Goal: Transaction & Acquisition: Purchase product/service

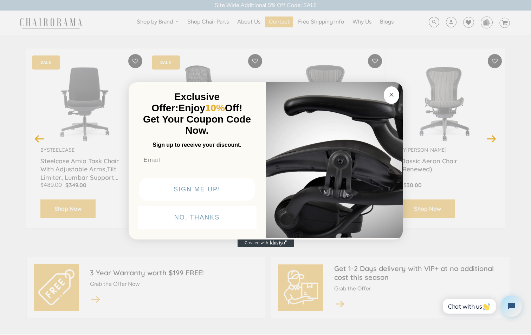
scroll to position [94, 0]
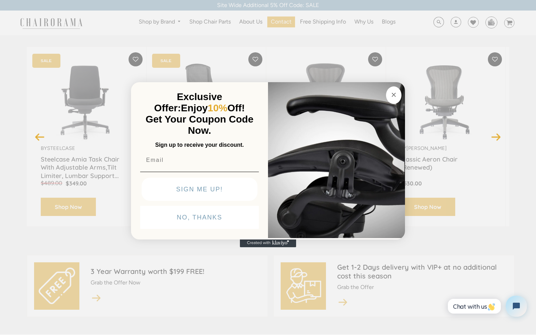
click at [395, 96] on circle "Close dialog" at bounding box center [394, 95] width 8 height 8
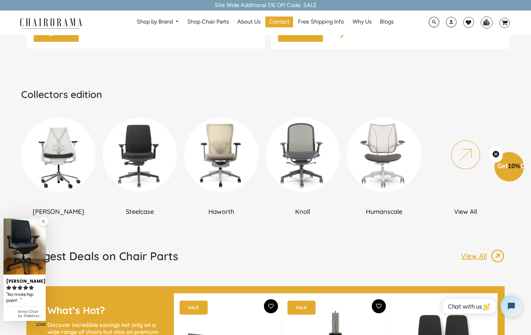
scroll to position [375, 0]
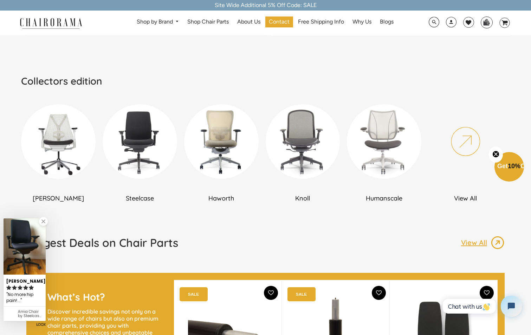
click at [64, 140] on img at bounding box center [58, 141] width 74 height 74
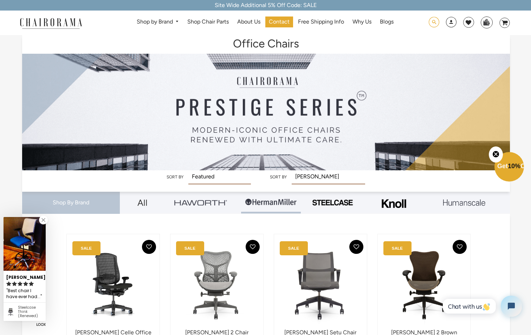
click at [435, 20] on span at bounding box center [433, 22] width 11 height 11
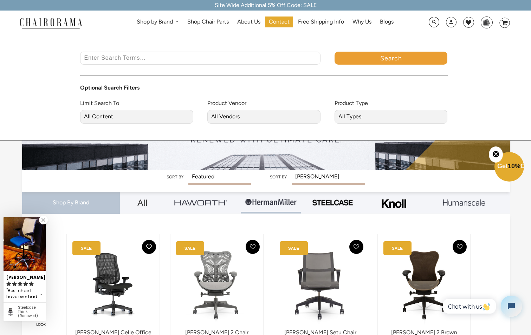
click at [130, 59] on input "Enter Search Terms..." at bounding box center [200, 58] width 240 height 13
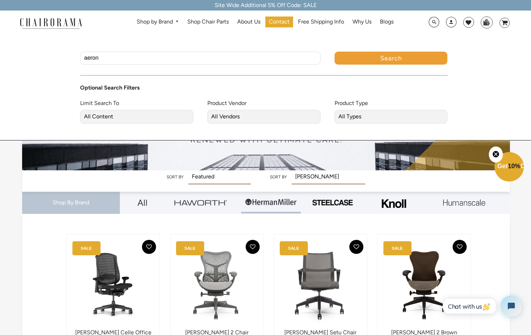
type input "aeron"
click at [334, 52] on button "Search" at bounding box center [390, 58] width 113 height 13
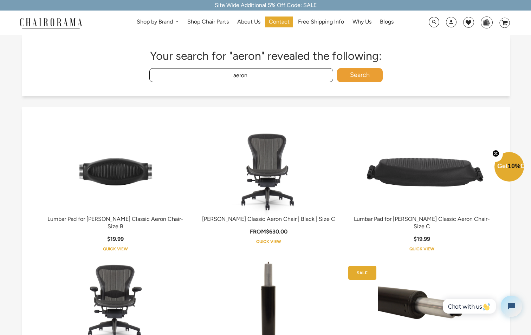
scroll to position [94, 0]
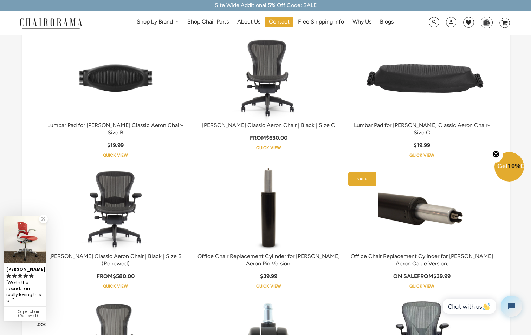
click at [267, 66] on img at bounding box center [268, 78] width 88 height 88
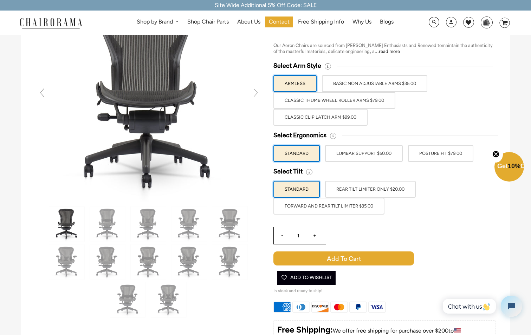
scroll to position [94, 0]
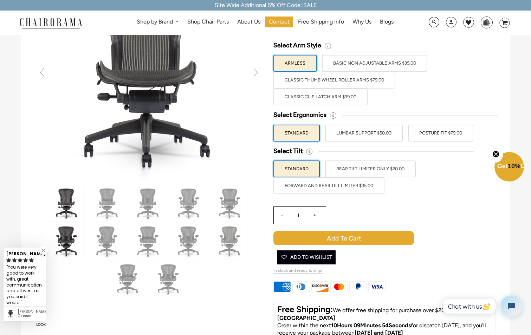
click at [65, 241] on img at bounding box center [66, 241] width 35 height 35
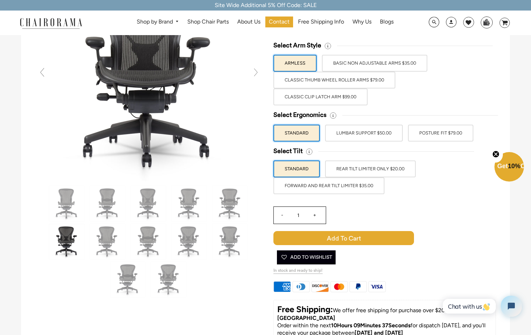
click at [358, 129] on label "LUMBAR SUPPORT $50.00" at bounding box center [364, 133] width 78 height 17
click at [0, 0] on input "LUMBAR SUPPORT $50.00" at bounding box center [0, 0] width 0 height 0
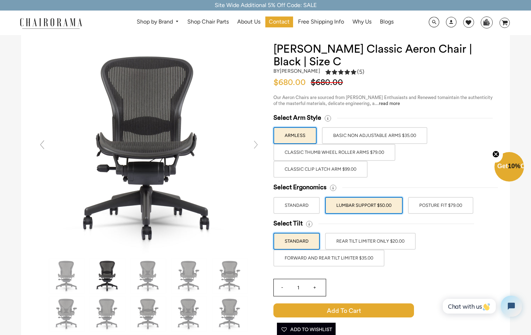
scroll to position [0, 0]
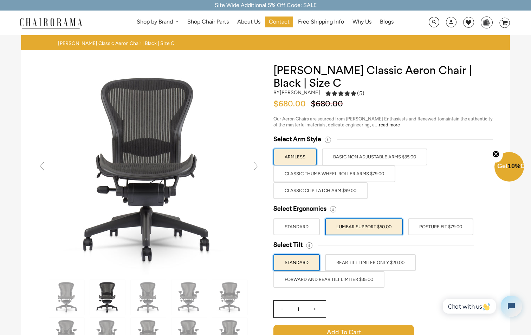
click at [293, 228] on label "STANDARD" at bounding box center [296, 226] width 46 height 17
click at [0, 0] on input "STANDARD" at bounding box center [0, 0] width 0 height 0
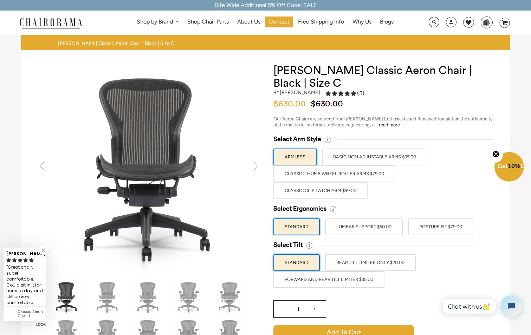
click at [355, 224] on label "LUMBAR SUPPORT $50.00" at bounding box center [364, 226] width 78 height 17
click at [0, 0] on input "LUMBAR SUPPORT $50.00" at bounding box center [0, 0] width 0 height 0
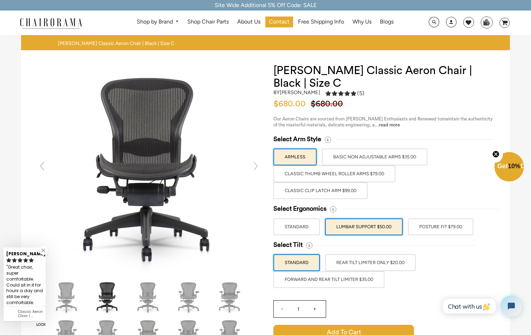
click at [305, 225] on label "STANDARD" at bounding box center [296, 226] width 46 height 17
click at [0, 0] on input "STANDARD" at bounding box center [0, 0] width 0 height 0
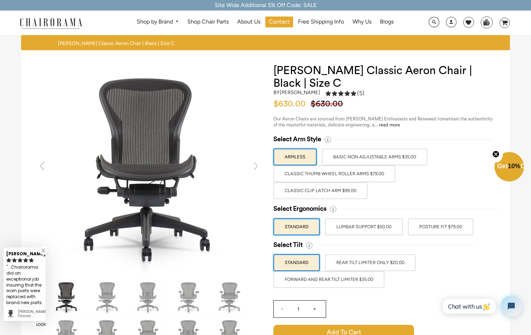
click at [451, 225] on label "POSTURE FIT $79.00" at bounding box center [440, 226] width 65 height 17
click at [0, 0] on input "POSTURE FIT $79.00" at bounding box center [0, 0] width 0 height 0
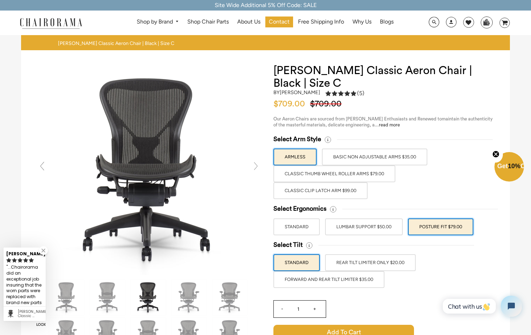
click at [393, 225] on label "LUMBAR SUPPORT $50.00" at bounding box center [364, 226] width 78 height 17
click at [0, 0] on input "LUMBAR SUPPORT $50.00" at bounding box center [0, 0] width 0 height 0
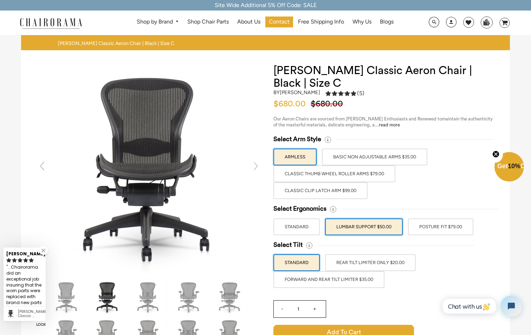
click at [301, 225] on label "STANDARD" at bounding box center [296, 226] width 46 height 17
click at [0, 0] on input "STANDARD" at bounding box center [0, 0] width 0 height 0
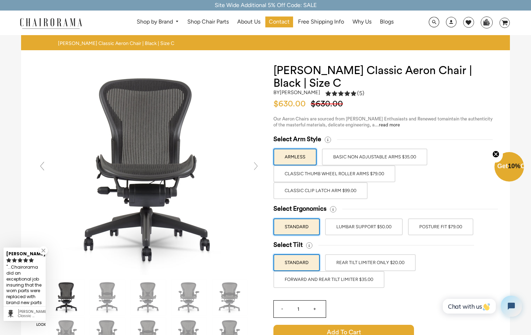
click at [421, 224] on label "POSTURE FIT $79.00" at bounding box center [440, 226] width 65 height 17
click at [0, 0] on input "POSTURE FIT $79.00" at bounding box center [0, 0] width 0 height 0
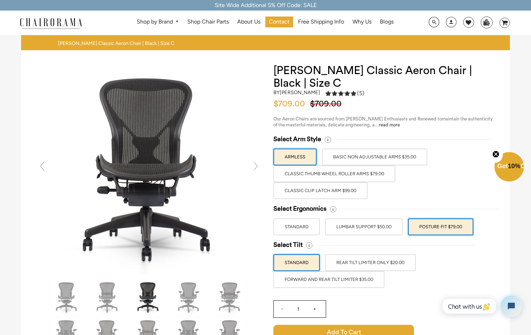
click at [380, 229] on label "LUMBAR SUPPORT $50.00" at bounding box center [364, 226] width 78 height 17
click at [0, 0] on input "LUMBAR SUPPORT $50.00" at bounding box center [0, 0] width 0 height 0
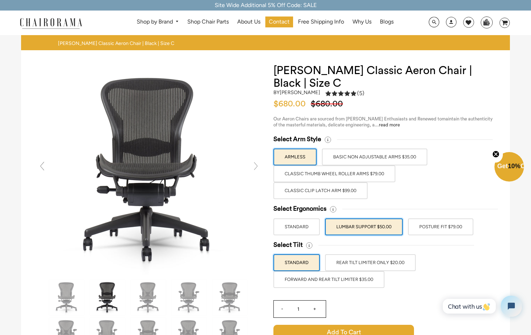
click at [365, 172] on label "Classic Thumb Wheel Roller Arms $79.00" at bounding box center [334, 173] width 122 height 17
click at [0, 0] on input "Classic Thumb Wheel Roller Arms $79.00" at bounding box center [0, 0] width 0 height 0
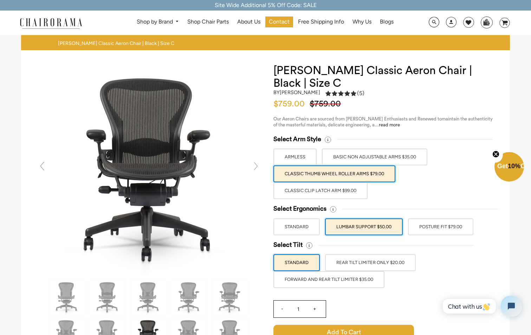
click at [367, 175] on label "Classic Thumb Wheel Roller Arms $79.00" at bounding box center [334, 173] width 122 height 17
click at [0, 0] on input "Classic Thumb Wheel Roller Arms $79.00" at bounding box center [0, 0] width 0 height 0
click at [416, 171] on div "Select Arm Style ARMLESS BASIC NON ADJUSTABLE ARMS $35.00 Classic Thumb Wheel R…" at bounding box center [384, 167] width 222 height 64
click at [393, 263] on label "REAR TILT LIMITER ONLY $20.00" at bounding box center [370, 262] width 91 height 17
click at [0, 0] on input "REAR TILT LIMITER ONLY $20.00" at bounding box center [0, 0] width 0 height 0
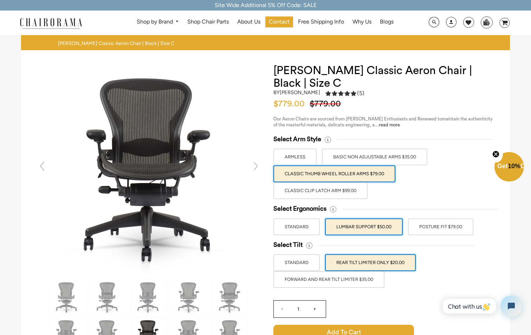
click at [308, 263] on label "STANDARD" at bounding box center [296, 262] width 46 height 17
click at [0, 0] on input "STANDARD" at bounding box center [0, 0] width 0 height 0
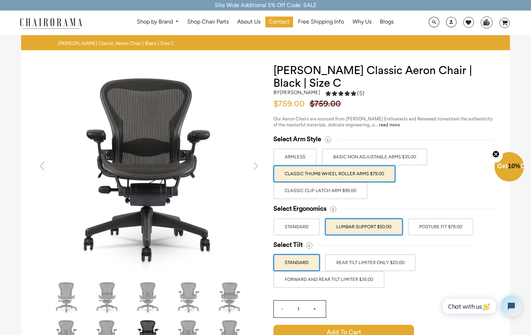
click at [511, 167] on span "10%" at bounding box center [513, 166] width 13 height 7
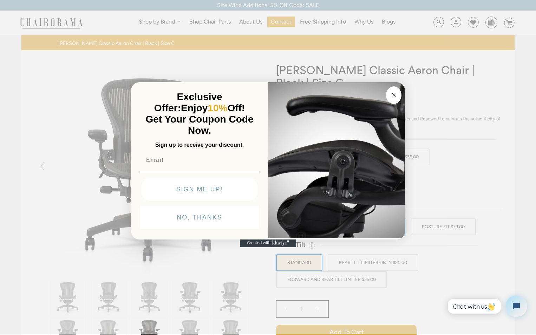
click at [151, 161] on input "Email" at bounding box center [199, 160] width 119 height 14
type input "jralson@elanindustries.com"
click at [194, 190] on button "SIGN ME UP!" at bounding box center [200, 189] width 116 height 23
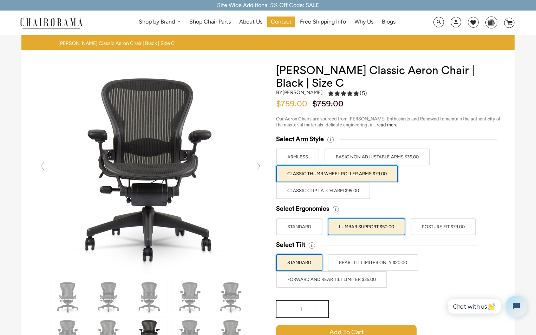
click at [75, 189] on div "Close dialog THANKS FOR SIGNING UP! Confirm your subscription, then use code to…" at bounding box center [268, 166] width 536 height 335
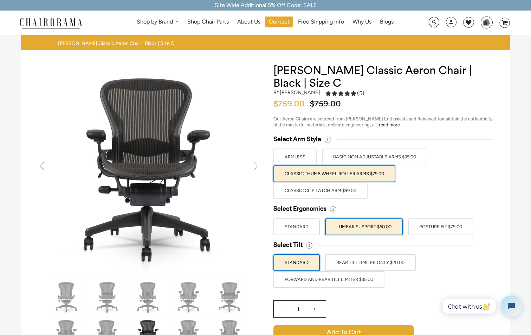
click at [471, 4] on div "Site Wide Additional 5% Off Code: SALE" at bounding box center [265, 5] width 531 height 11
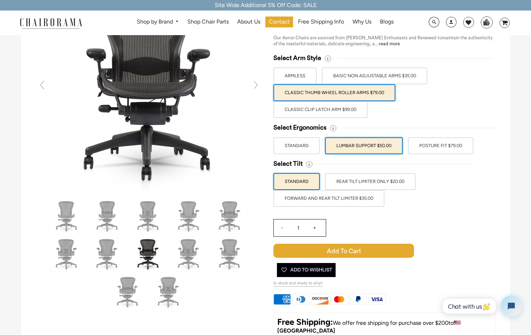
scroll to position [94, 0]
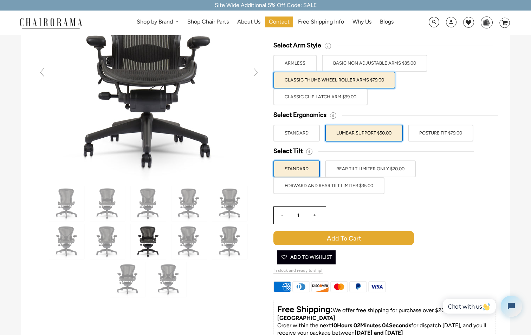
click at [317, 215] on input "+" at bounding box center [314, 215] width 17 height 17
click at [316, 215] on input "+" at bounding box center [314, 215] width 17 height 17
type input "3"
click at [436, 136] on label "POSTURE FIT $79.00" at bounding box center [440, 133] width 65 height 17
click at [0, 0] on input "POSTURE FIT $79.00" at bounding box center [0, 0] width 0 height 0
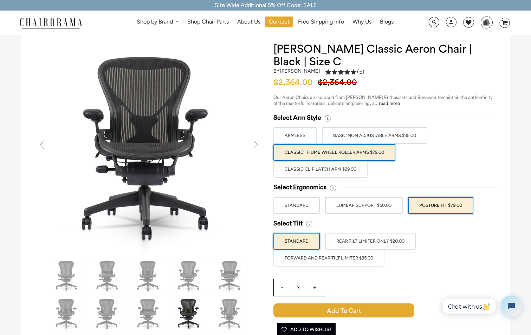
scroll to position [0, 0]
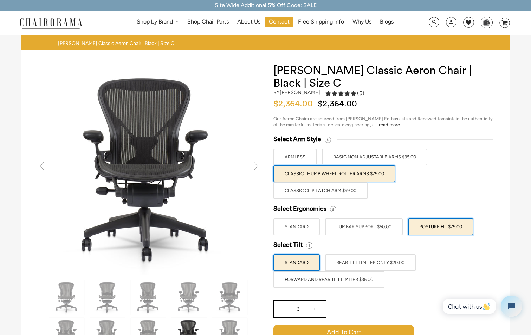
click at [375, 222] on label "LUMBAR SUPPORT $50.00" at bounding box center [364, 226] width 78 height 17
click at [0, 0] on input "LUMBAR SUPPORT $50.00" at bounding box center [0, 0] width 0 height 0
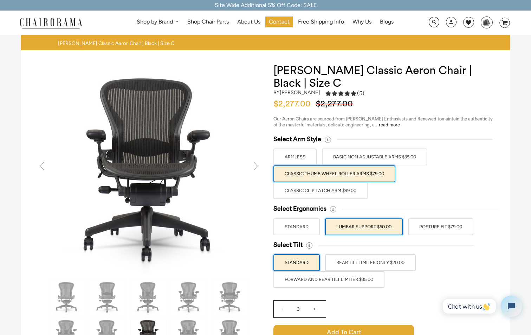
click at [432, 222] on label "POSTURE FIT $79.00" at bounding box center [440, 226] width 65 height 17
click at [0, 0] on input "POSTURE FIT $79.00" at bounding box center [0, 0] width 0 height 0
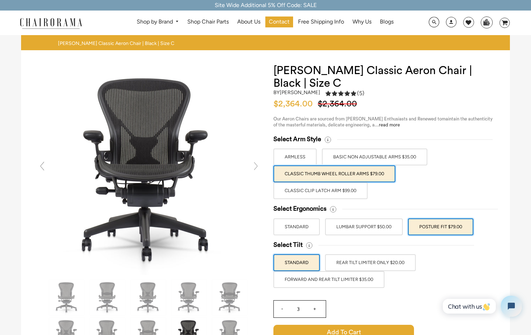
click at [378, 229] on label "LUMBAR SUPPORT $50.00" at bounding box center [364, 226] width 78 height 17
click at [0, 0] on input "LUMBAR SUPPORT $50.00" at bounding box center [0, 0] width 0 height 0
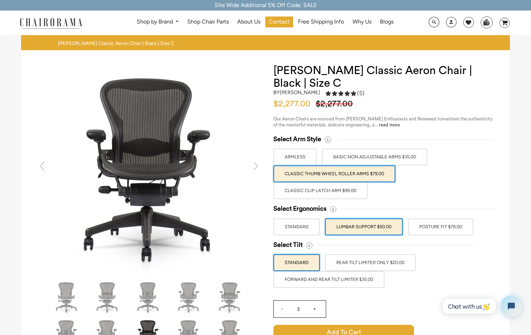
click at [435, 227] on label "POSTURE FIT $79.00" at bounding box center [440, 226] width 65 height 17
click at [0, 0] on input "POSTURE FIT $79.00" at bounding box center [0, 0] width 0 height 0
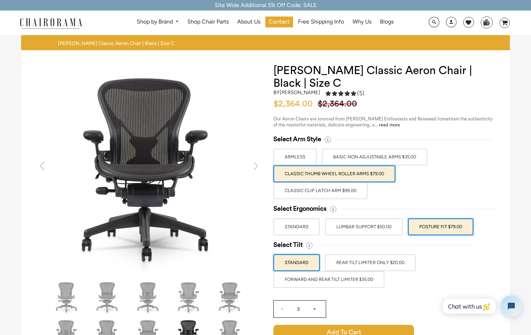
click at [386, 229] on label "LUMBAR SUPPORT $50.00" at bounding box center [364, 226] width 78 height 17
click at [0, 0] on input "LUMBAR SUPPORT $50.00" at bounding box center [0, 0] width 0 height 0
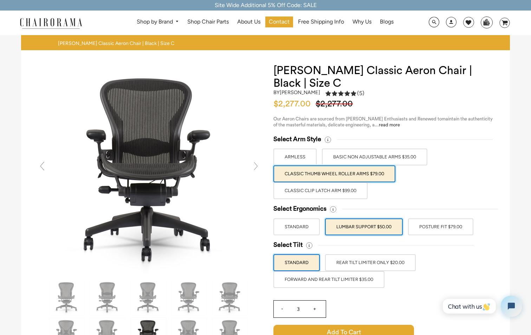
click at [427, 225] on label "POSTURE FIT $79.00" at bounding box center [440, 226] width 65 height 17
click at [0, 0] on input "POSTURE FIT $79.00" at bounding box center [0, 0] width 0 height 0
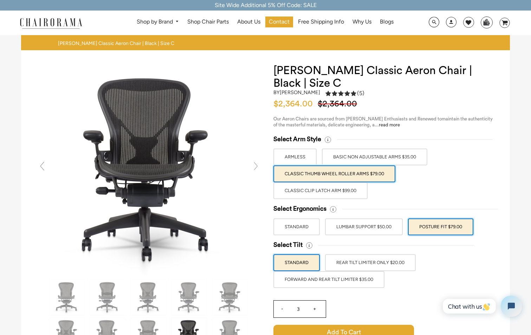
click at [377, 227] on label "LUMBAR SUPPORT $50.00" at bounding box center [364, 226] width 78 height 17
click at [0, 0] on input "LUMBAR SUPPORT $50.00" at bounding box center [0, 0] width 0 height 0
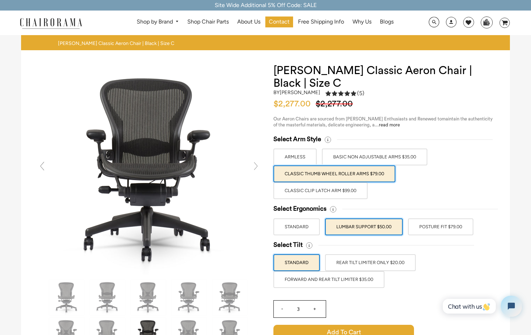
click at [452, 229] on label "POSTURE FIT $79.00" at bounding box center [440, 226] width 65 height 17
click at [0, 0] on input "POSTURE FIT $79.00" at bounding box center [0, 0] width 0 height 0
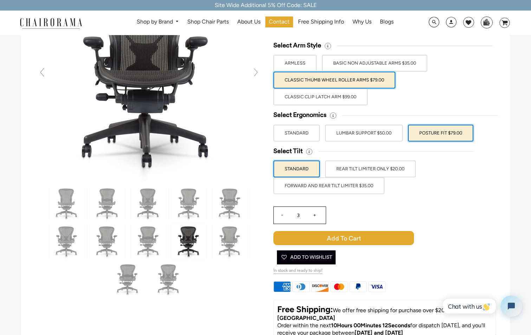
scroll to position [187, 0]
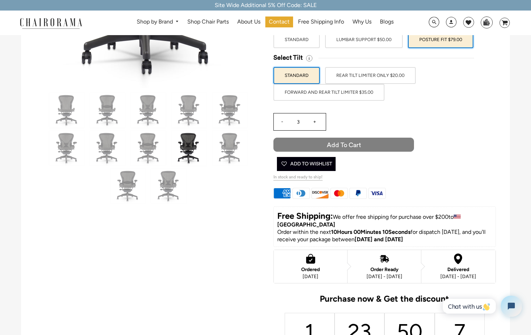
click at [366, 140] on span "Add to Cart" at bounding box center [343, 145] width 140 height 14
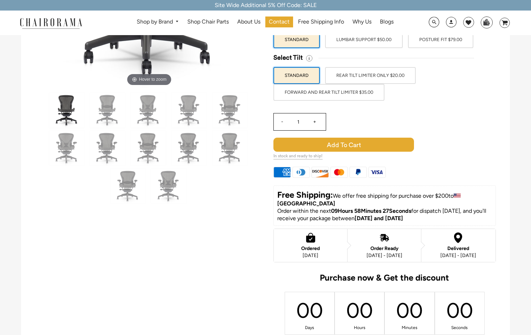
scroll to position [187, 0]
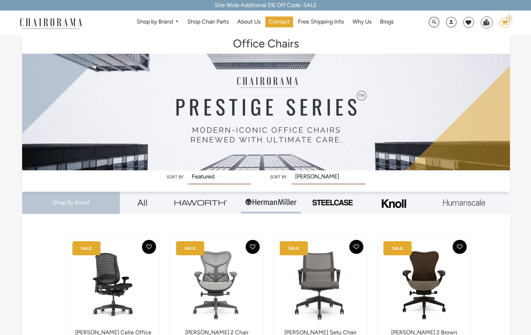
click at [508, 22] on icon "image/svg+xml Layer 1" at bounding box center [504, 23] width 11 height 11
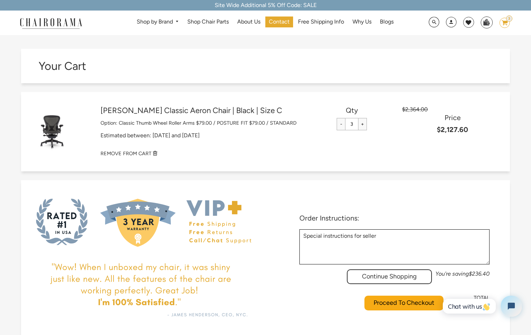
click at [339, 123] on input "-" at bounding box center [340, 124] width 9 height 12
type input "0"
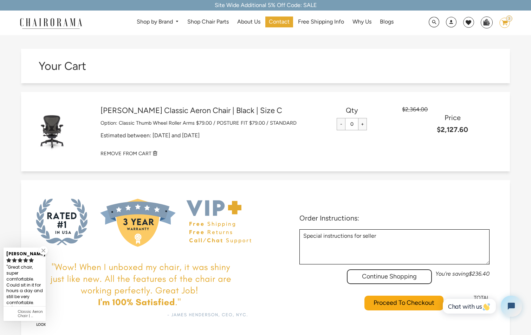
click at [305, 145] on div "Herman Miller Classic Aeron Chair | Black | Size C $2,364.00 Price $2,127.60 Op…" at bounding box center [301, 131] width 402 height 51
click at [133, 151] on small "REMOVE FROM CART" at bounding box center [125, 153] width 51 height 6
